Goal: Find specific page/section: Find specific page/section

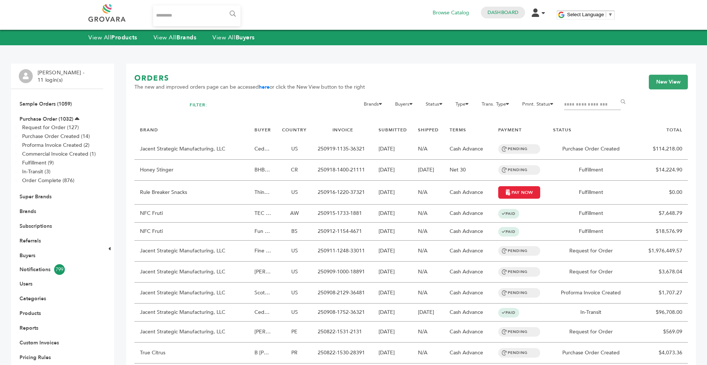
click at [184, 30] on div "View All Products View All Brands View All Buyers" at bounding box center [353, 37] width 707 height 15
click at [181, 42] on div "View All Products View All Brands View All Buyers" at bounding box center [353, 37] width 707 height 15
click at [181, 38] on strong "Brands" at bounding box center [186, 37] width 20 height 8
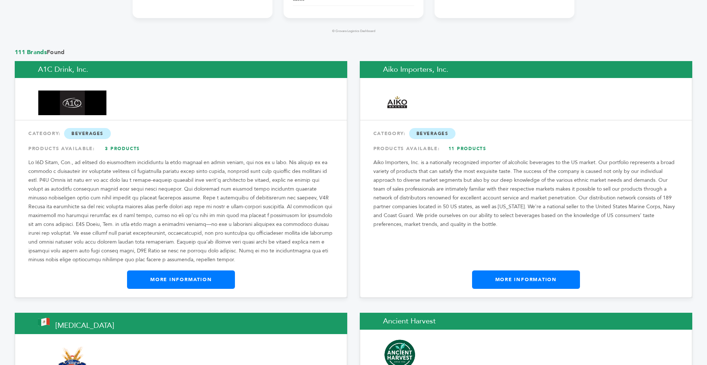
scroll to position [598, 0]
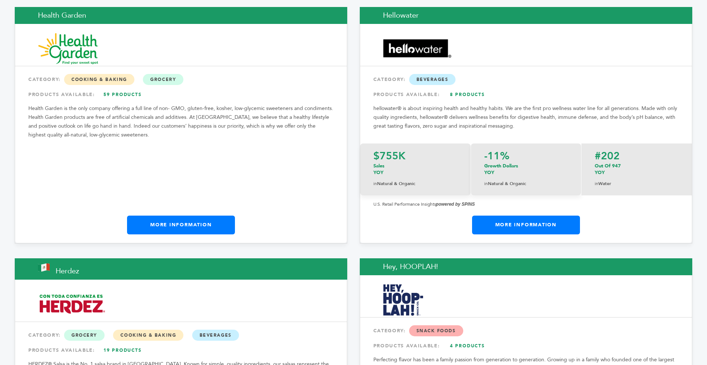
scroll to position [4904, 0]
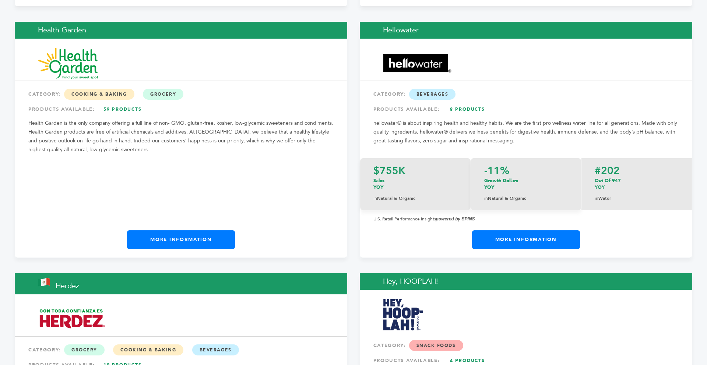
click at [216, 230] on link "More Information" at bounding box center [181, 239] width 108 height 18
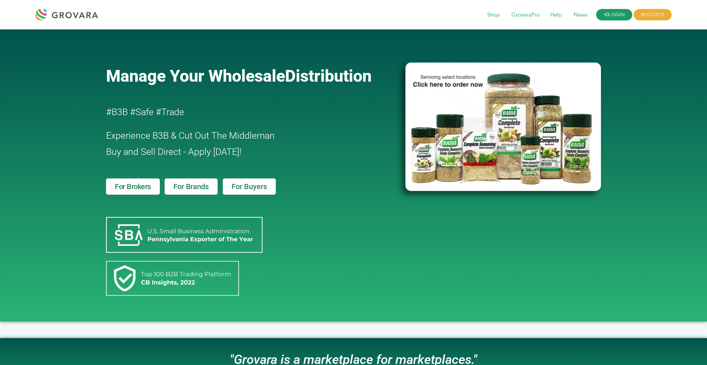
click at [610, 13] on link "LOGIN" at bounding box center [614, 14] width 36 height 11
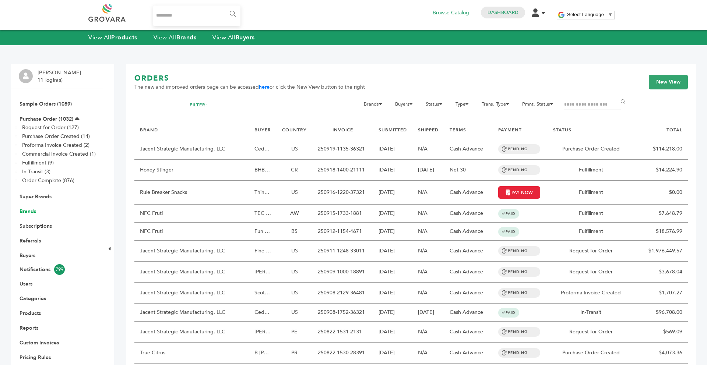
click at [27, 211] on link "Brands" at bounding box center [28, 211] width 17 height 7
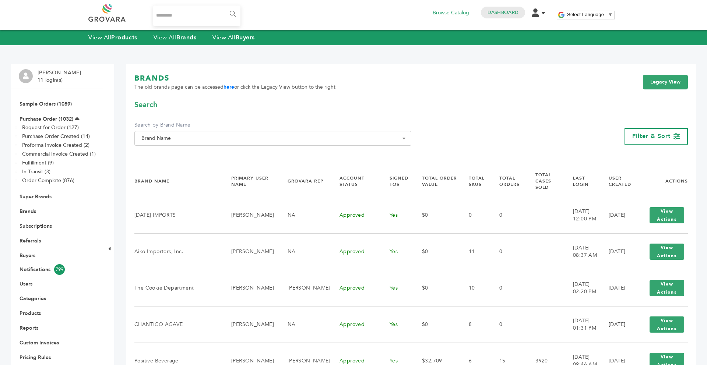
click at [193, 139] on span "Brand Name" at bounding box center [272, 138] width 269 height 10
click at [226, 126] on label "Search by Brand Name" at bounding box center [272, 124] width 277 height 7
click at [135, 131] on select "**********" at bounding box center [134, 131] width 0 height 0
click at [227, 131] on span "Brand Name" at bounding box center [272, 138] width 277 height 15
click at [189, 147] on input "Search" at bounding box center [272, 151] width 273 height 9
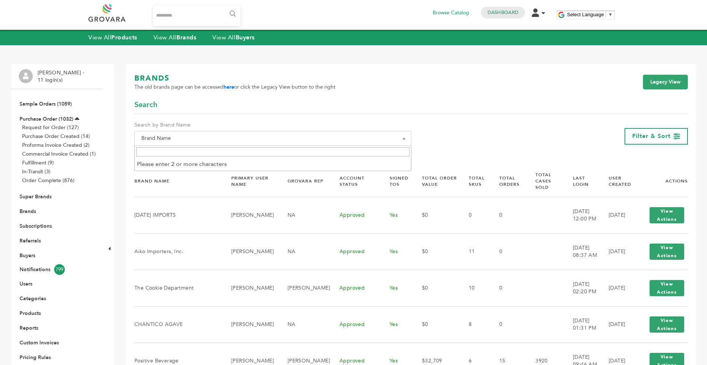
click at [186, 148] on input "Search" at bounding box center [272, 151] width 273 height 9
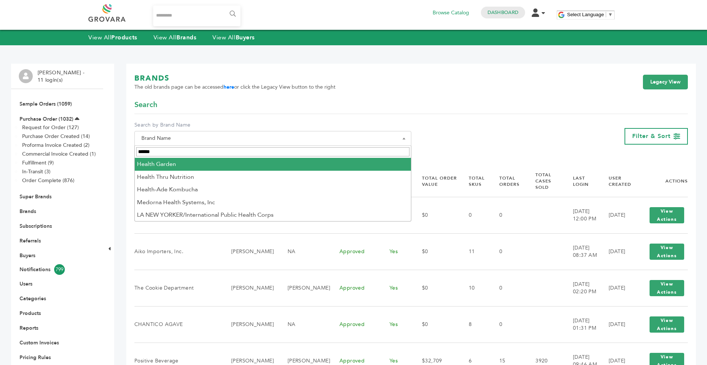
type input "******"
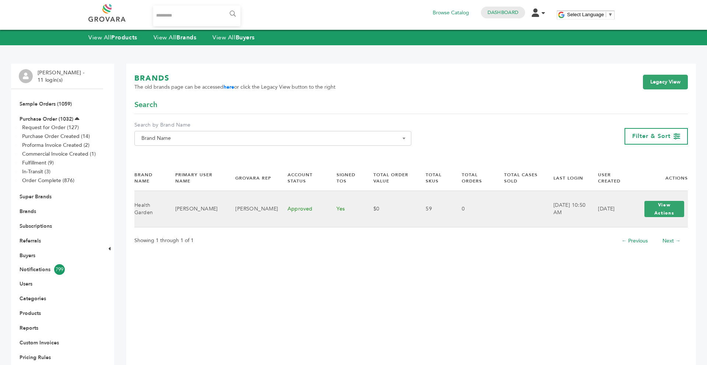
click at [654, 217] on div "View Actions View Login" at bounding box center [663, 209] width 47 height 24
click at [656, 214] on button "View Actions" at bounding box center [664, 209] width 40 height 16
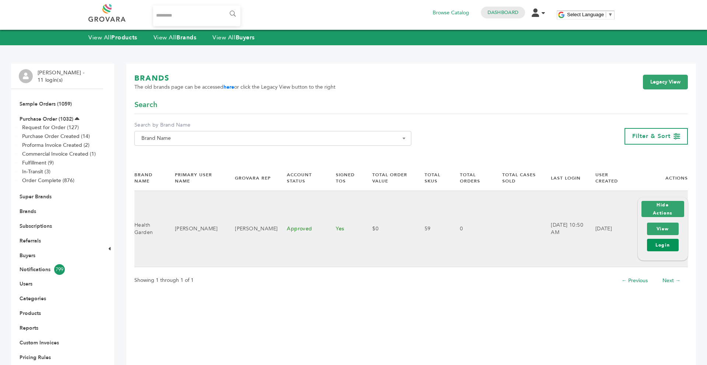
click at [657, 244] on link "Login" at bounding box center [663, 245] width 32 height 13
